Goal: Information Seeking & Learning: Learn about a topic

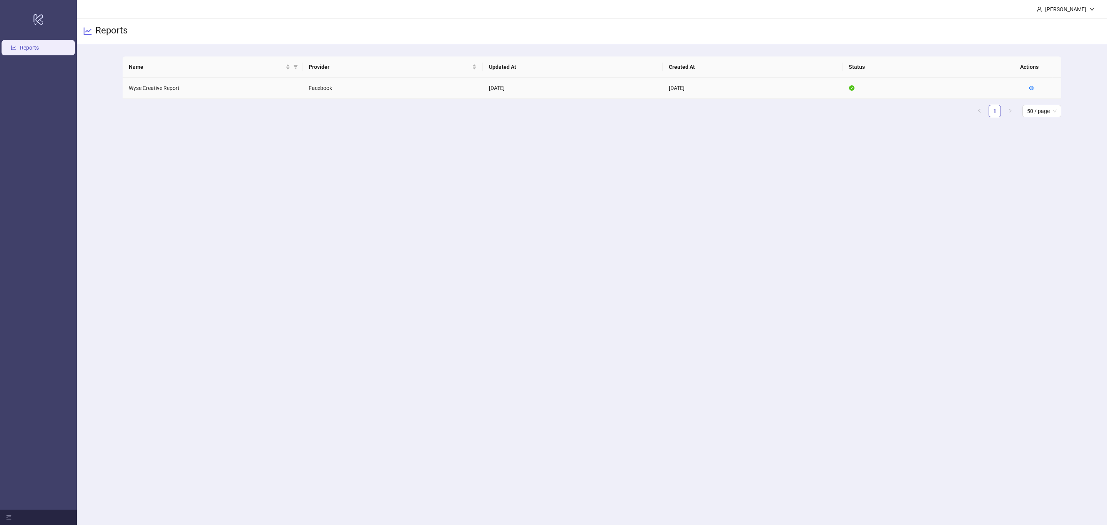
click at [166, 88] on td "Wyse Creative Report" at bounding box center [213, 88] width 180 height 21
click at [738, 86] on icon "eye" at bounding box center [1031, 87] width 5 height 5
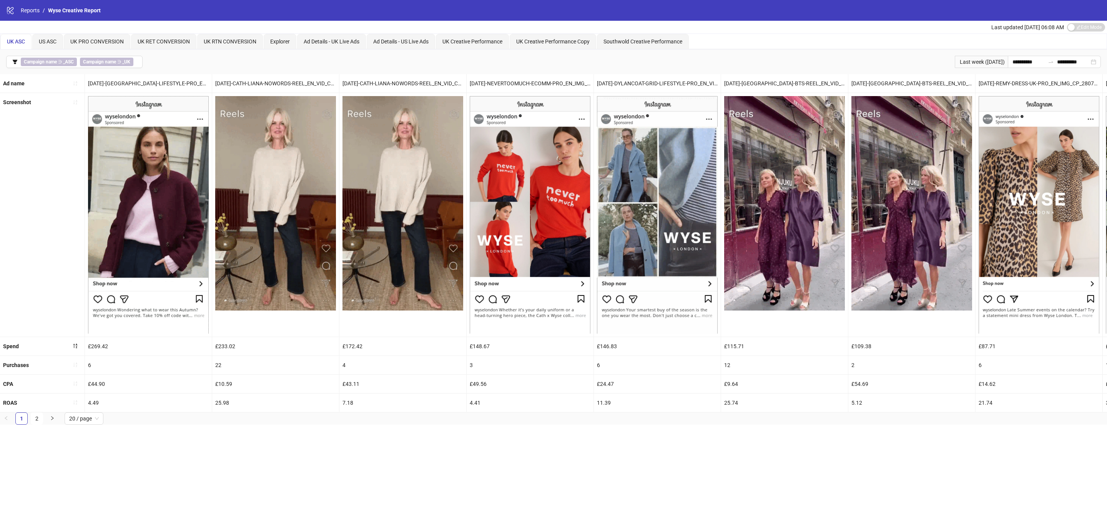
click at [475, 36] on div "UK Creative Performance" at bounding box center [472, 41] width 73 height 15
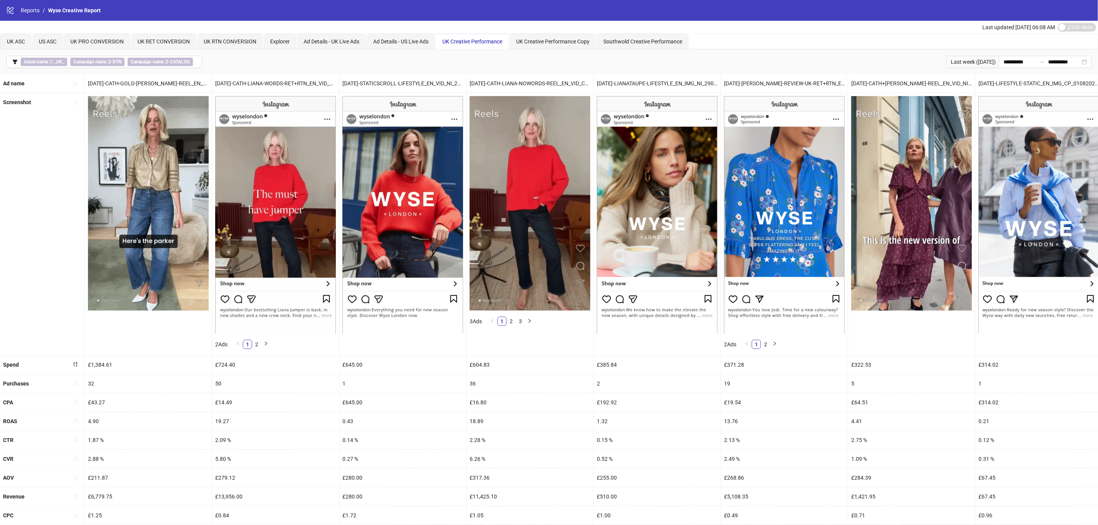
click at [74, 381] on button "button" at bounding box center [75, 383] width 12 height 12
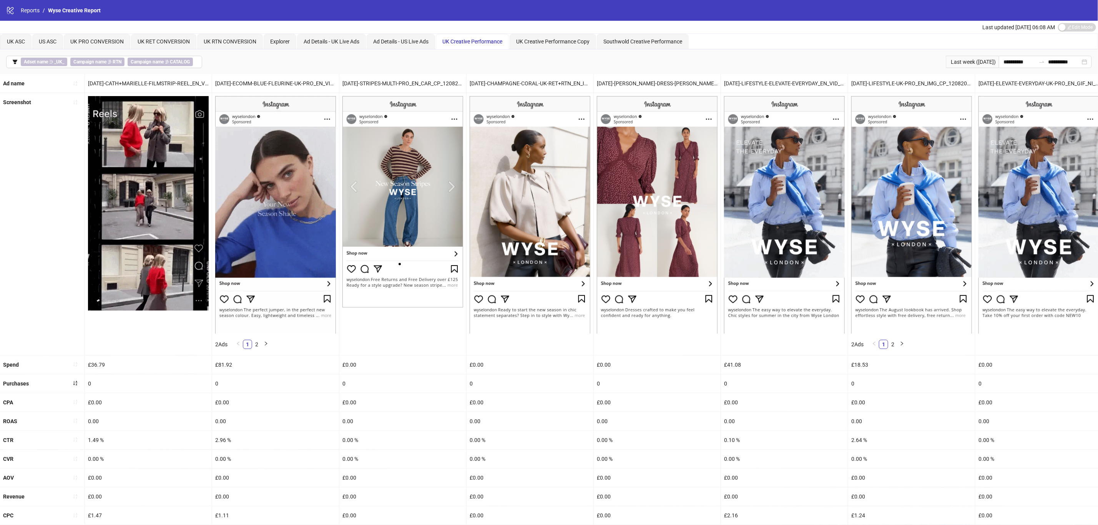
click at [74, 386] on icon "sort-ascending" at bounding box center [75, 383] width 5 height 5
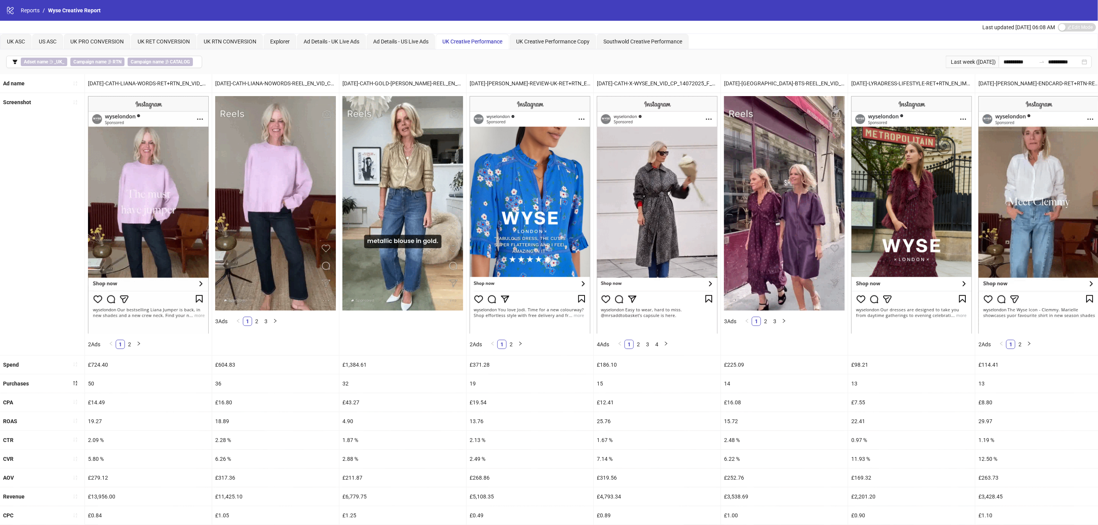
click at [13, 64] on icon "filter" at bounding box center [14, 61] width 5 height 5
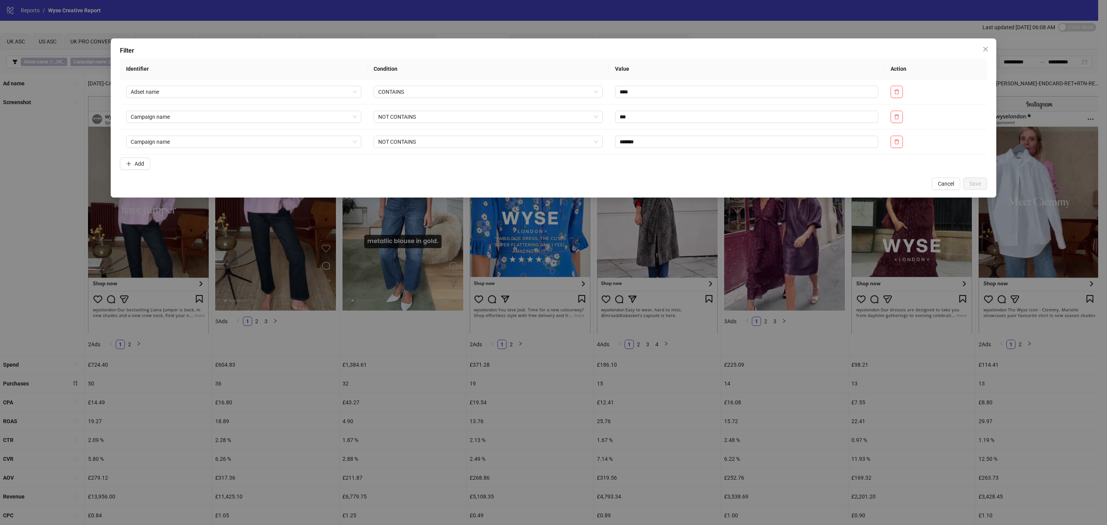
click at [140, 160] on button "Add" at bounding box center [135, 164] width 30 height 12
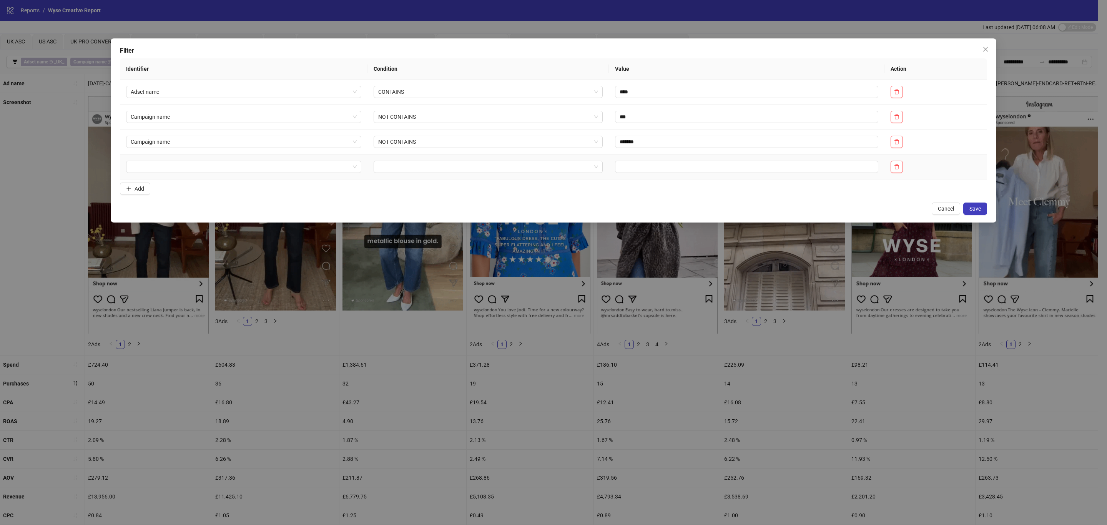
click at [154, 169] on input "search" at bounding box center [240, 167] width 219 height 12
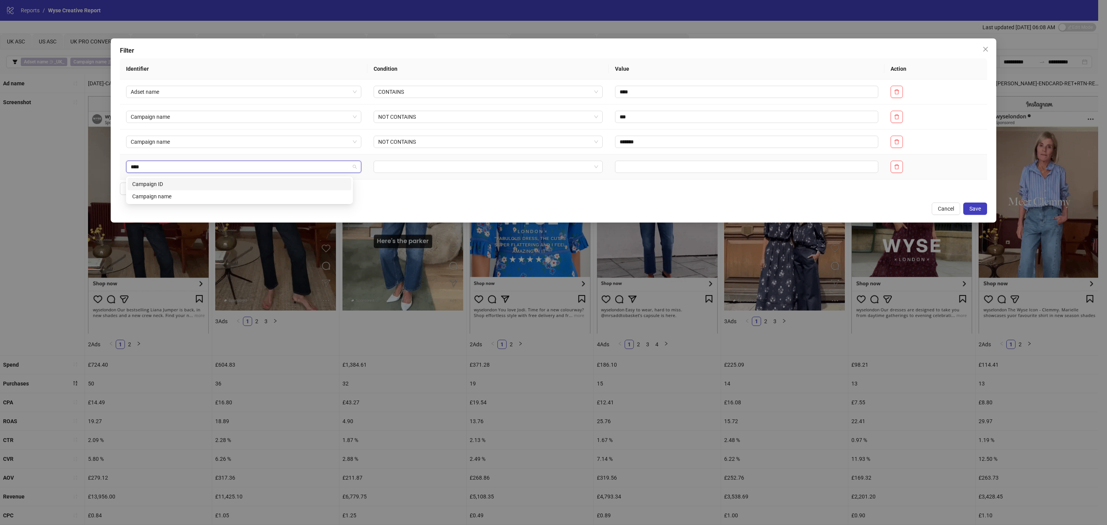
type input "*****"
click at [196, 198] on div "Campaign name" at bounding box center [239, 196] width 214 height 8
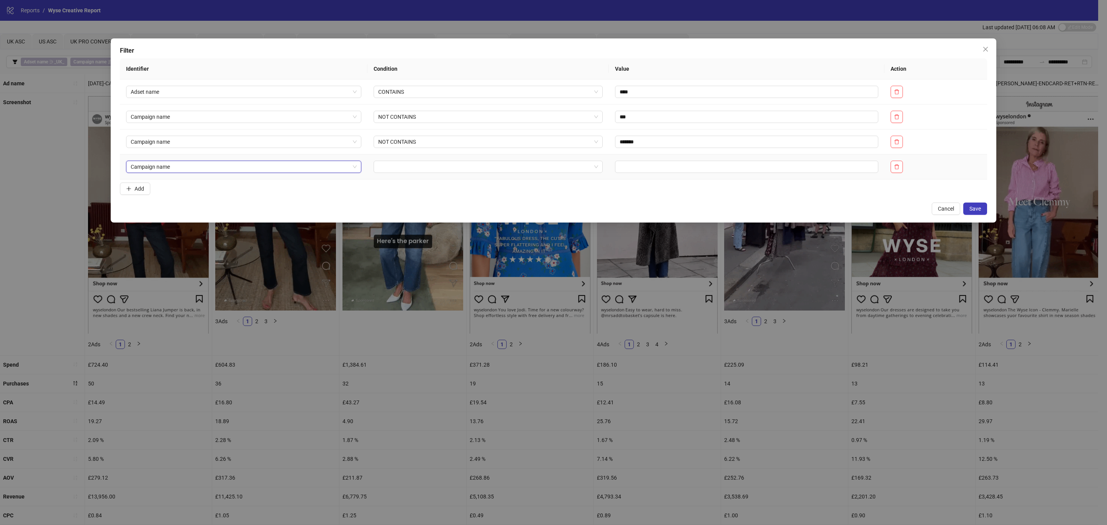
click at [399, 172] on input "search" at bounding box center [484, 167] width 213 height 12
click at [400, 203] on div "NOT CONTAINS" at bounding box center [475, 209] width 219 height 12
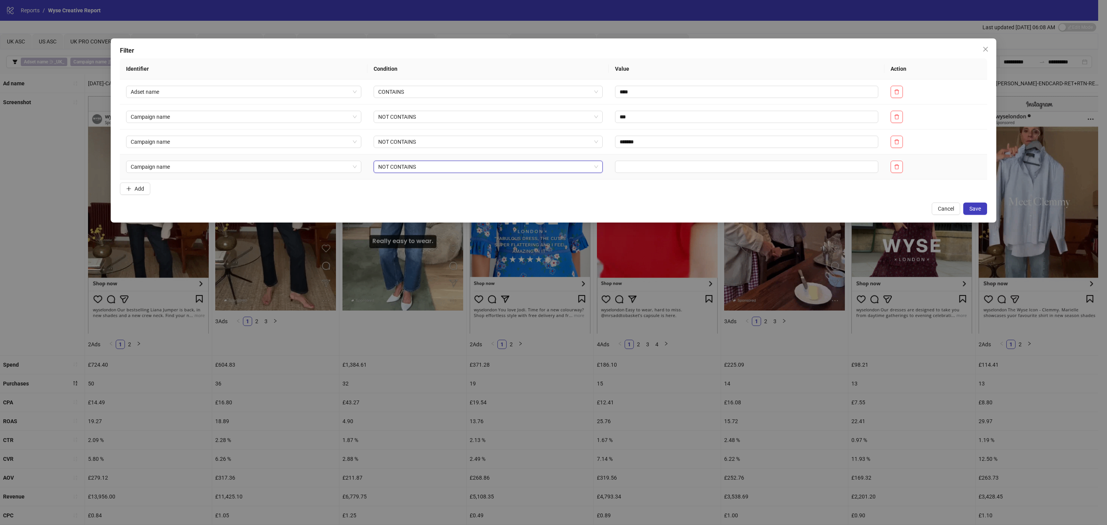
click at [660, 156] on td at bounding box center [747, 167] width 276 height 25
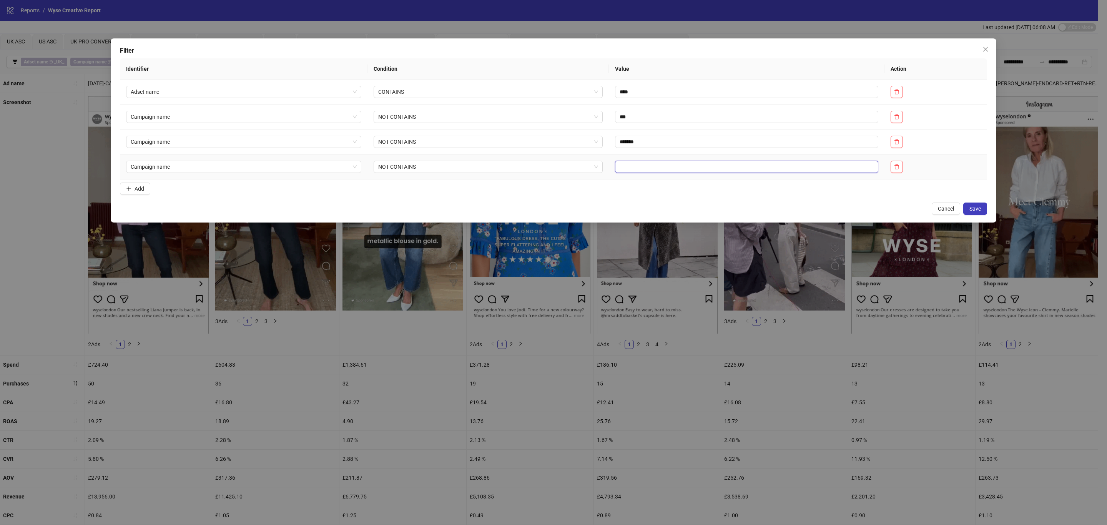
click at [657, 167] on input "text" at bounding box center [746, 167] width 263 height 12
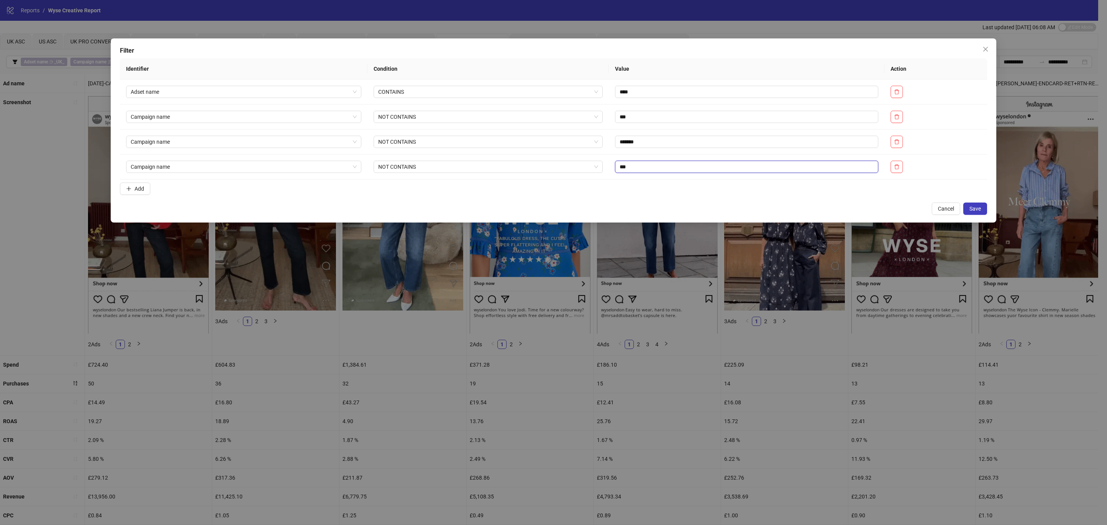
type input "***"
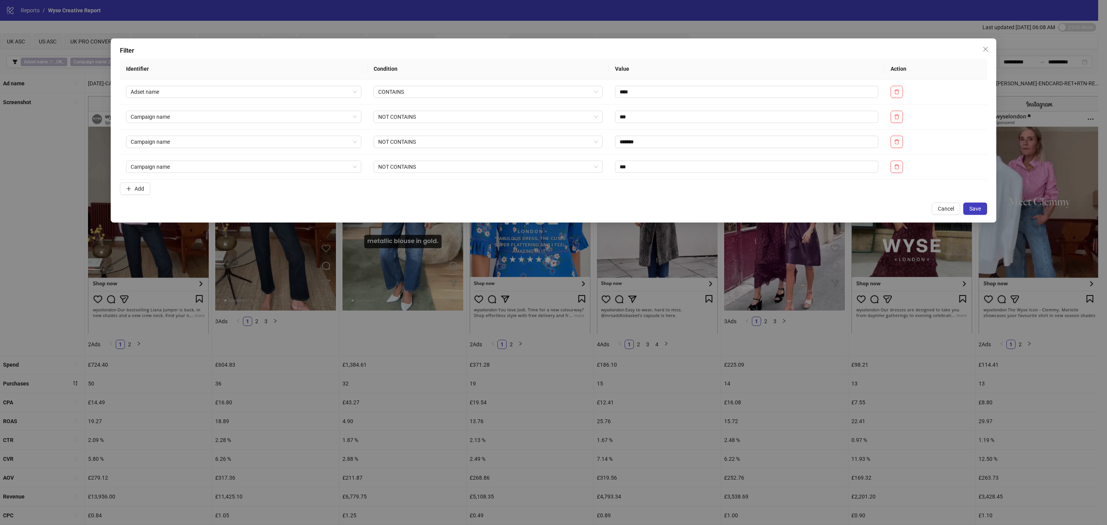
click at [738, 207] on button "Save" at bounding box center [975, 209] width 24 height 12
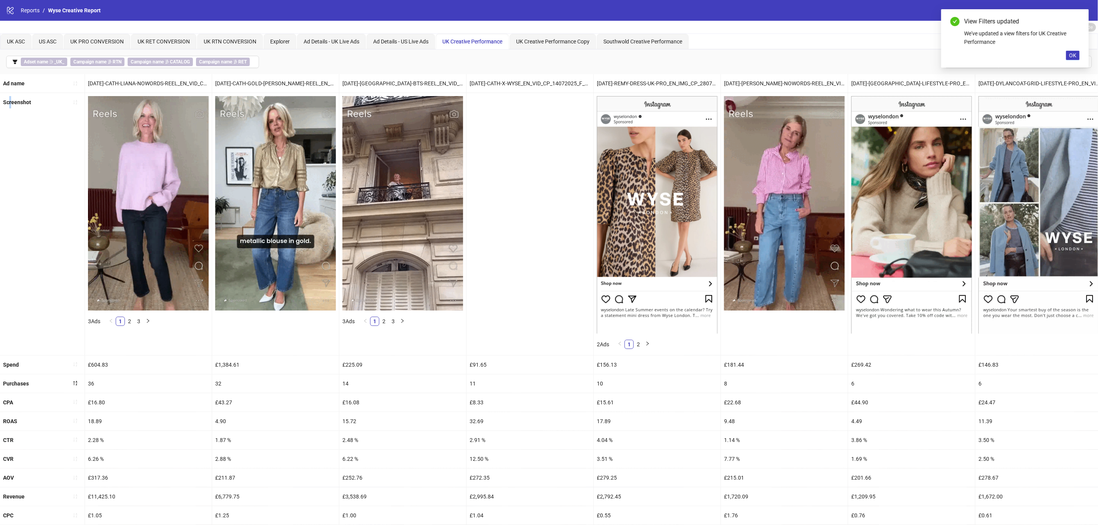
click at [11, 253] on div "Screenshot" at bounding box center [42, 224] width 85 height 262
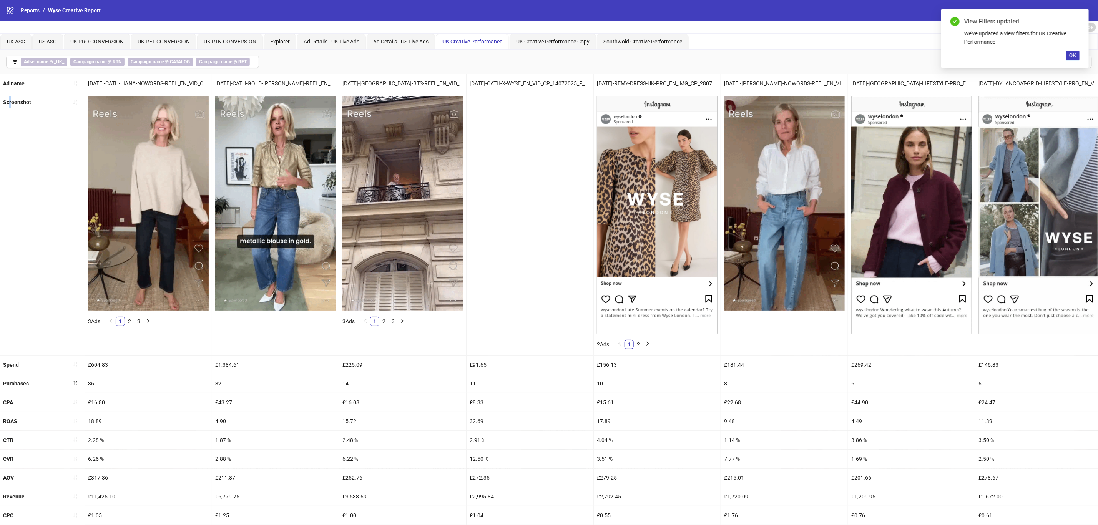
click at [738, 57] on span "OK" at bounding box center [1072, 55] width 7 height 6
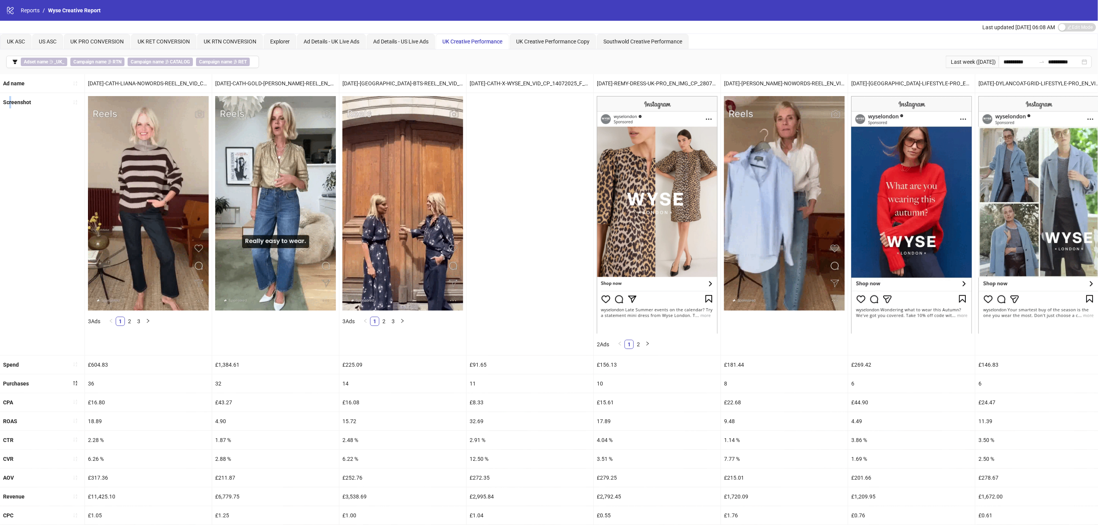
scroll to position [46, 0]
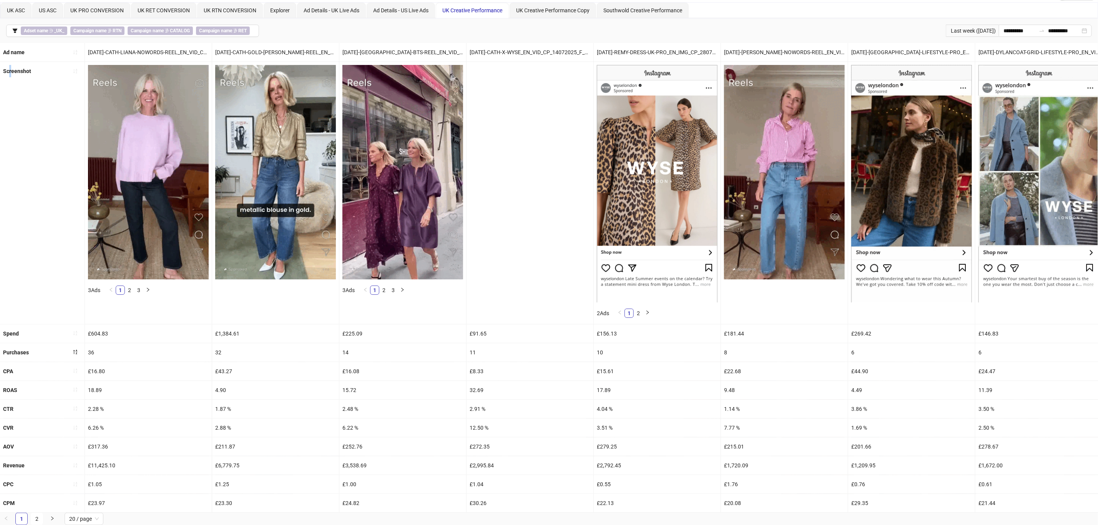
click at [88, 395] on span "20 / page" at bounding box center [84, 519] width 30 height 12
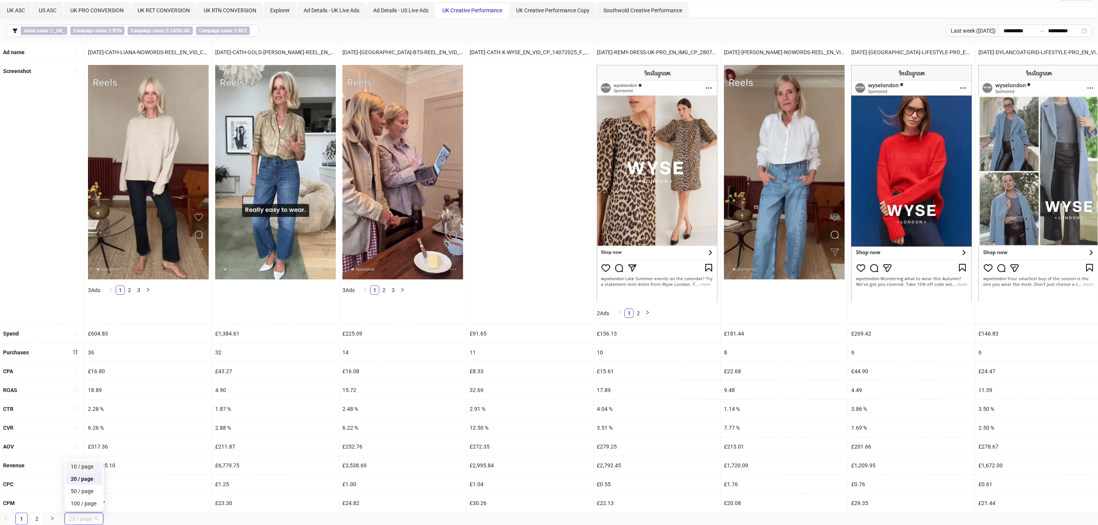
click at [35, 237] on div "Screenshot" at bounding box center [42, 193] width 85 height 262
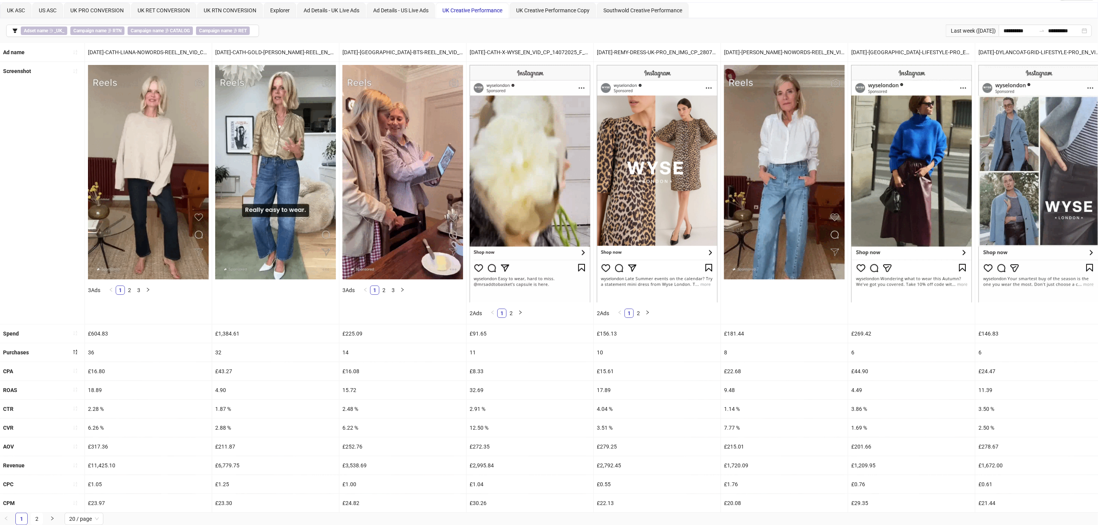
scroll to position [0, 0]
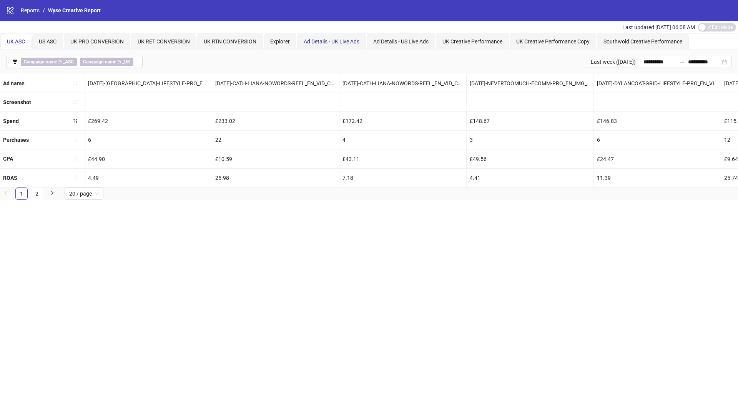
click at [332, 43] on span "Ad Details - UK Live Ads" at bounding box center [332, 41] width 56 height 6
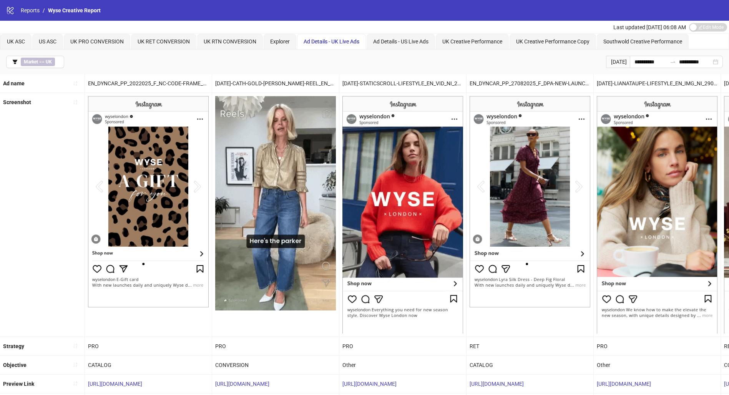
scroll to position [132, 0]
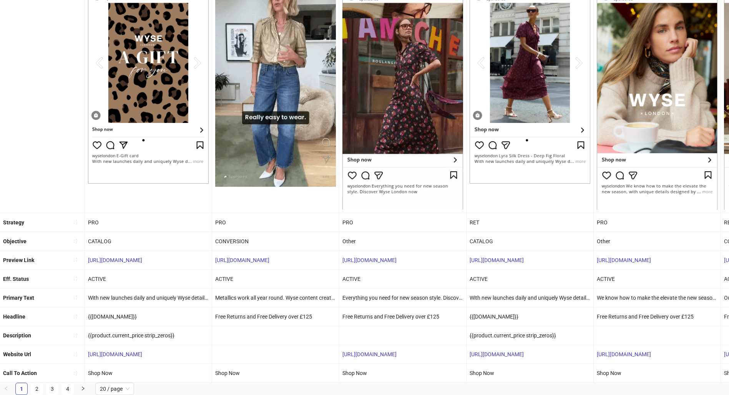
click at [125, 388] on span "20 / page" at bounding box center [115, 389] width 30 height 12
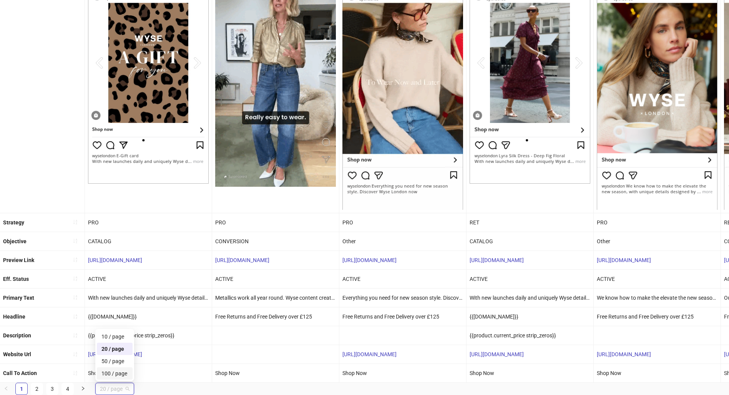
click at [122, 370] on div "100 / page" at bounding box center [114, 373] width 27 height 8
